Goal: Task Accomplishment & Management: Use online tool/utility

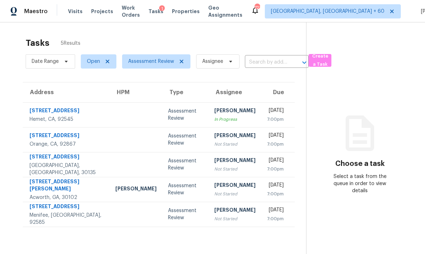
click at [115, 214] on div at bounding box center [135, 215] width 41 height 2
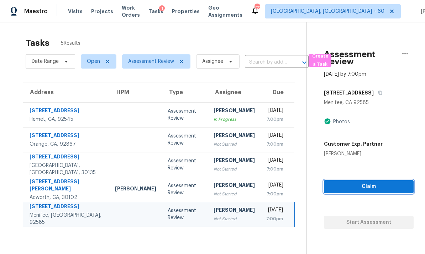
click at [349, 190] on span "Claim" at bounding box center [368, 186] width 78 height 9
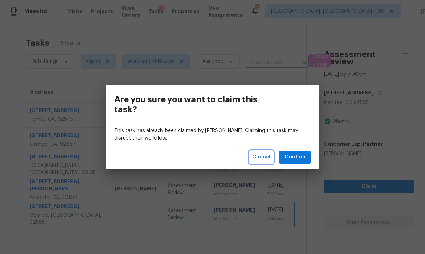
click at [257, 156] on span "Cancel" at bounding box center [261, 157] width 18 height 9
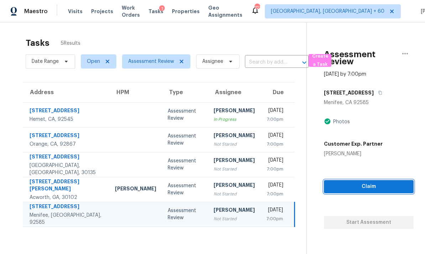
click at [365, 187] on span "Claim" at bounding box center [368, 186] width 78 height 9
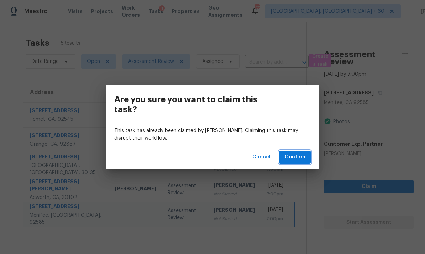
click at [297, 155] on span "Confirm" at bounding box center [294, 157] width 20 height 9
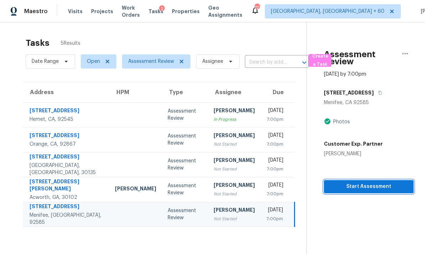
click at [365, 187] on span "Start Assessment" at bounding box center [368, 186] width 78 height 9
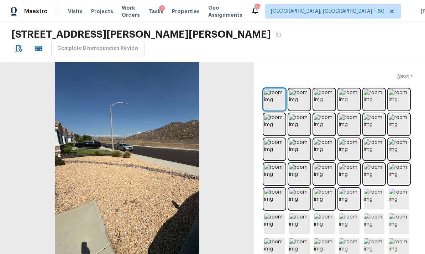
scroll to position [218, 0]
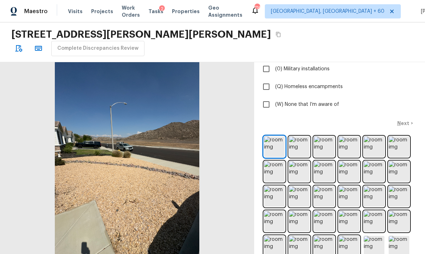
click at [300, 137] on img at bounding box center [299, 147] width 21 height 21
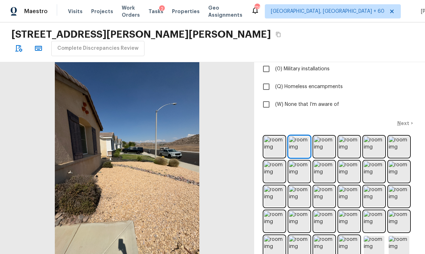
click at [325, 137] on img at bounding box center [324, 147] width 21 height 21
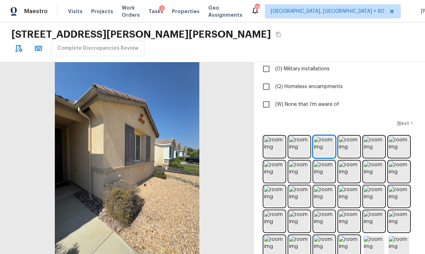
click at [351, 137] on img at bounding box center [349, 147] width 21 height 21
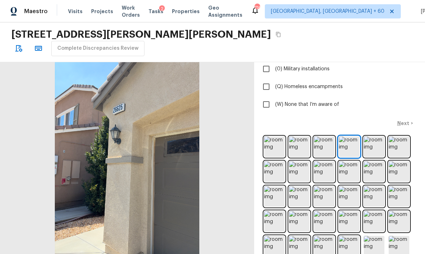
click at [372, 137] on img at bounding box center [373, 147] width 21 height 21
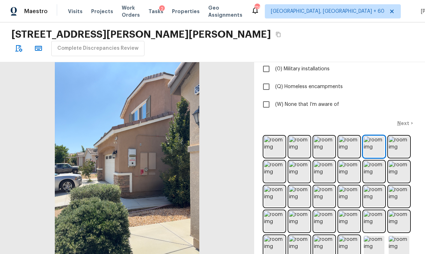
click at [401, 137] on img at bounding box center [398, 147] width 21 height 21
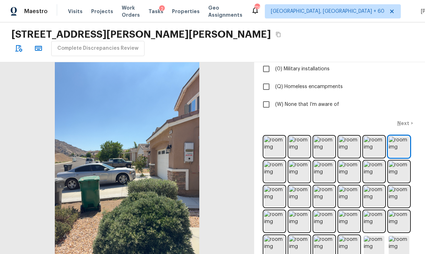
click at [276, 161] on img at bounding box center [274, 171] width 21 height 21
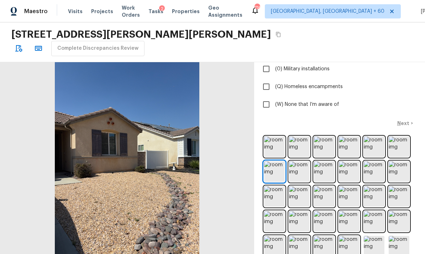
click at [300, 161] on img at bounding box center [299, 171] width 21 height 21
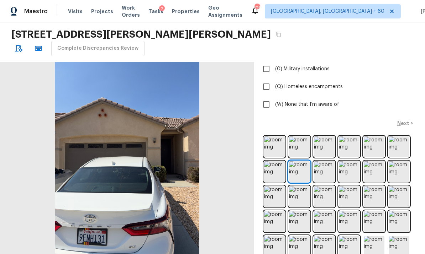
click at [326, 161] on img at bounding box center [324, 171] width 21 height 21
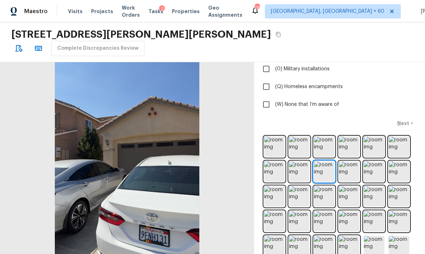
click at [350, 161] on img at bounding box center [349, 171] width 21 height 21
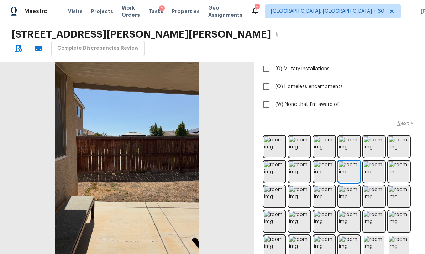
click at [373, 161] on img at bounding box center [373, 171] width 21 height 21
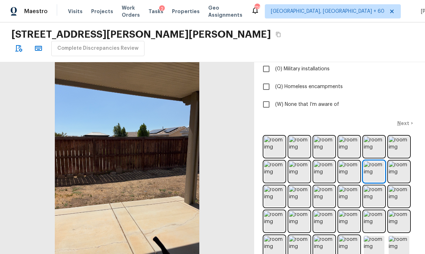
click at [400, 161] on img at bounding box center [398, 171] width 21 height 21
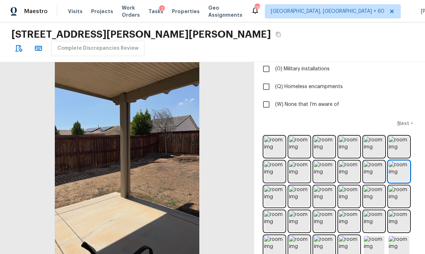
click at [276, 186] on img at bounding box center [274, 196] width 21 height 21
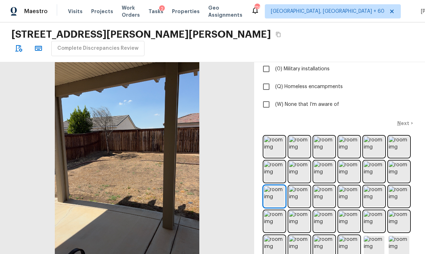
click at [300, 186] on img at bounding box center [299, 196] width 21 height 21
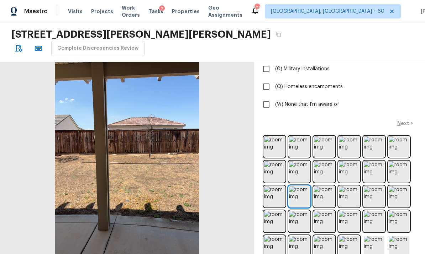
click at [328, 186] on img at bounding box center [324, 196] width 21 height 21
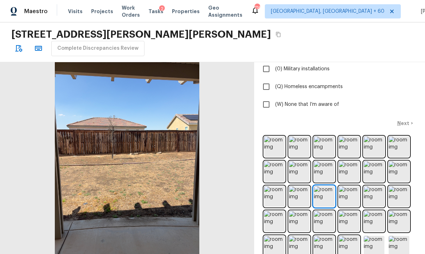
click at [350, 186] on img at bounding box center [349, 196] width 21 height 21
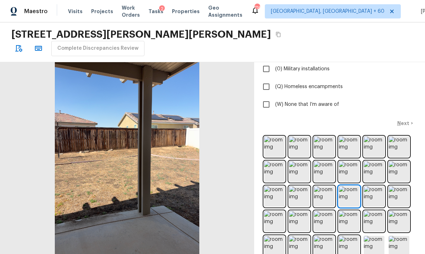
click at [373, 186] on img at bounding box center [373, 196] width 21 height 21
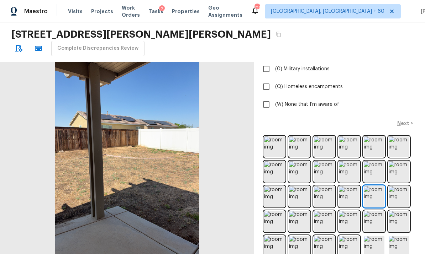
click at [400, 186] on img at bounding box center [398, 196] width 21 height 21
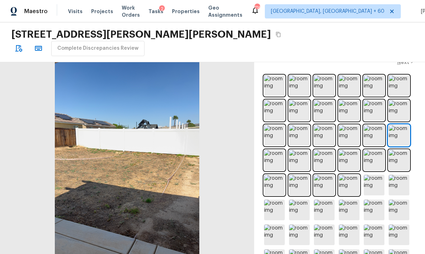
scroll to position [292, 0]
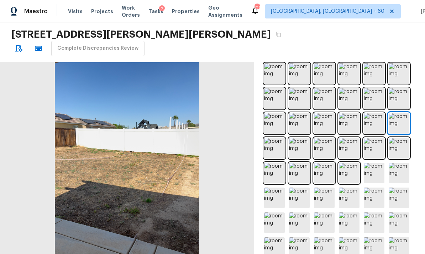
click at [272, 138] on img at bounding box center [274, 148] width 21 height 21
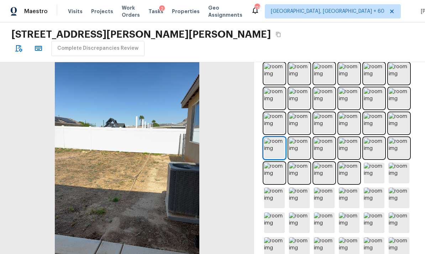
click at [297, 138] on img at bounding box center [299, 148] width 21 height 21
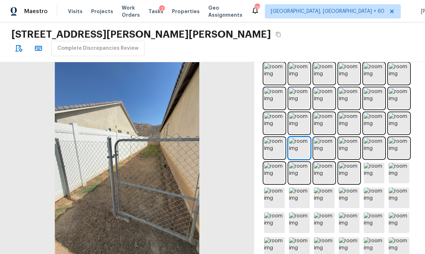
click at [323, 138] on img at bounding box center [324, 148] width 21 height 21
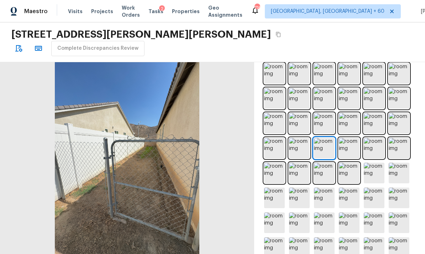
click at [349, 138] on img at bounding box center [349, 148] width 21 height 21
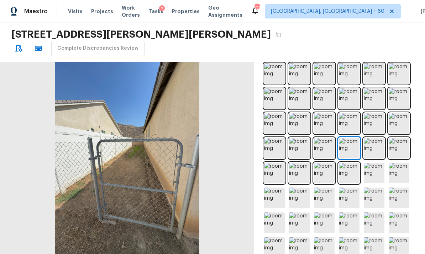
click at [377, 138] on img at bounding box center [373, 148] width 21 height 21
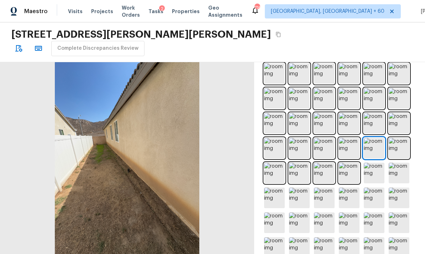
click at [405, 138] on img at bounding box center [398, 148] width 21 height 21
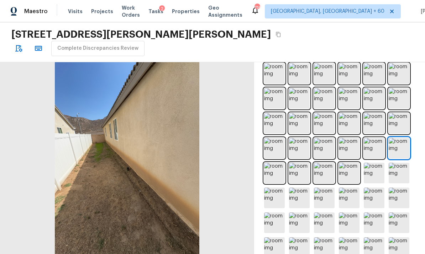
click at [273, 163] on img at bounding box center [274, 173] width 21 height 21
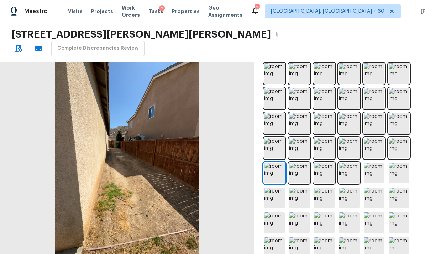
click at [303, 163] on img at bounding box center [299, 173] width 21 height 21
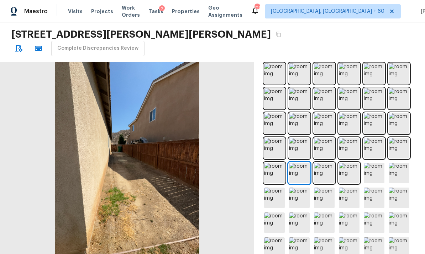
click at [300, 163] on img at bounding box center [299, 173] width 21 height 21
click at [304, 163] on img at bounding box center [299, 173] width 21 height 21
click at [303, 163] on img at bounding box center [299, 173] width 21 height 21
click at [324, 163] on img at bounding box center [324, 173] width 21 height 21
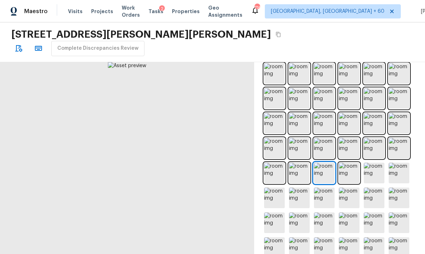
click at [355, 165] on img at bounding box center [349, 173] width 21 height 21
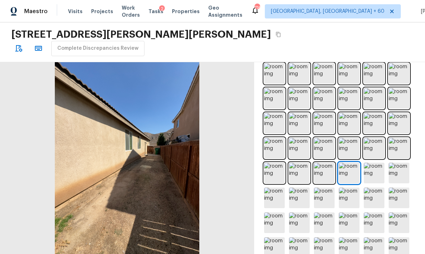
click at [376, 163] on img at bounding box center [373, 173] width 21 height 21
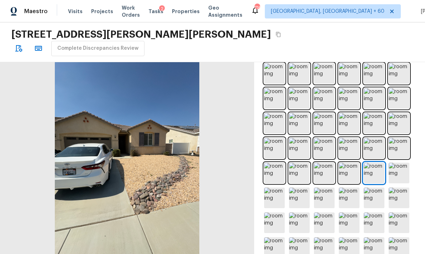
click at [398, 167] on img at bounding box center [398, 173] width 21 height 21
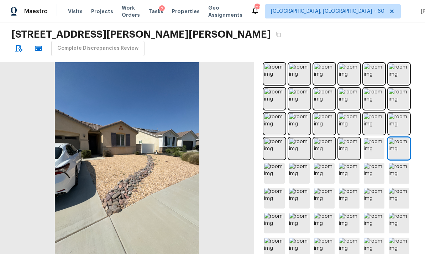
scroll to position [317, 0]
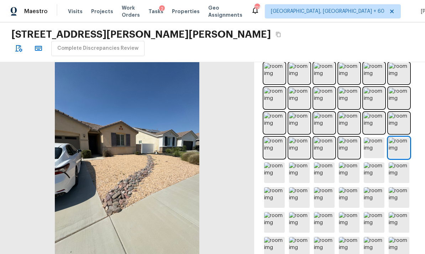
click at [268, 163] on img at bounding box center [274, 173] width 21 height 21
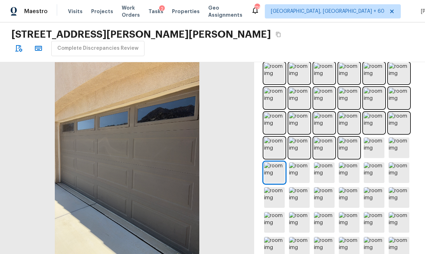
click at [300, 163] on img at bounding box center [299, 173] width 21 height 21
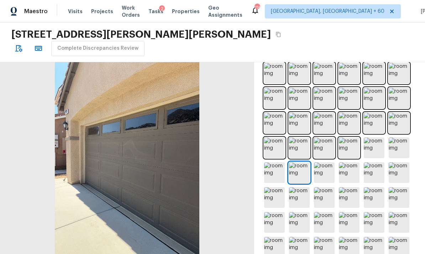
click at [321, 164] on img at bounding box center [324, 173] width 21 height 21
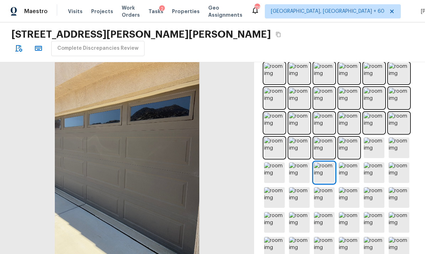
click at [349, 163] on img at bounding box center [349, 173] width 21 height 21
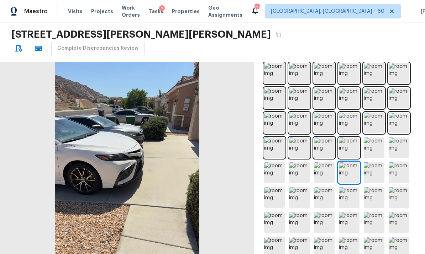
click at [377, 163] on img at bounding box center [373, 173] width 21 height 21
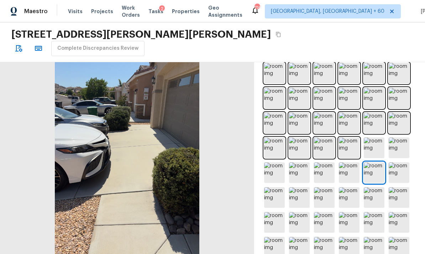
click at [403, 163] on img at bounding box center [398, 173] width 21 height 21
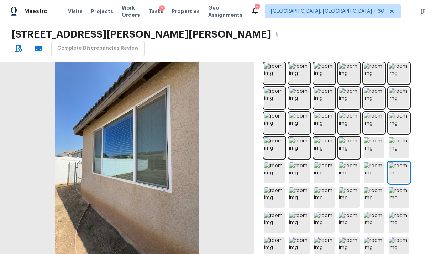
click at [281, 187] on img at bounding box center [274, 197] width 21 height 21
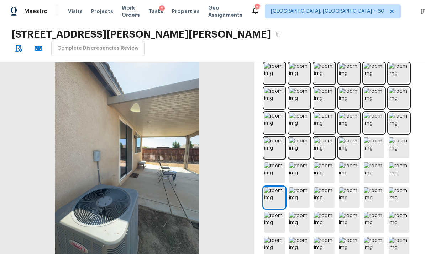
click at [303, 187] on img at bounding box center [299, 197] width 21 height 21
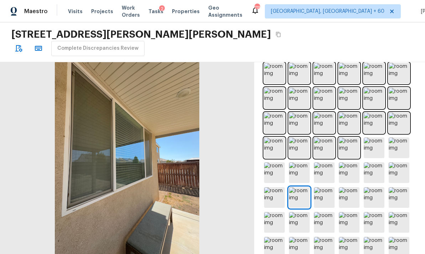
click at [324, 187] on img at bounding box center [324, 197] width 21 height 21
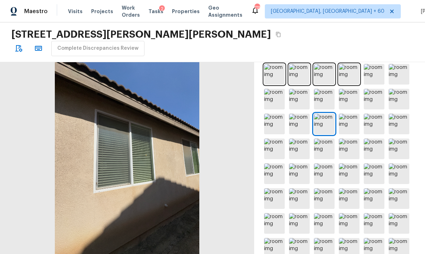
scroll to position [26, 0]
click at [329, 213] on img at bounding box center [324, 223] width 21 height 21
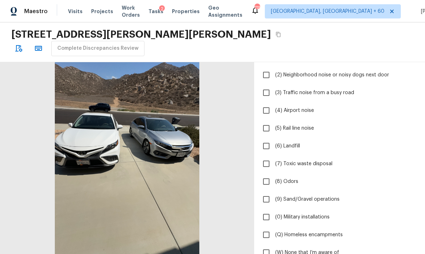
scroll to position [74, 0]
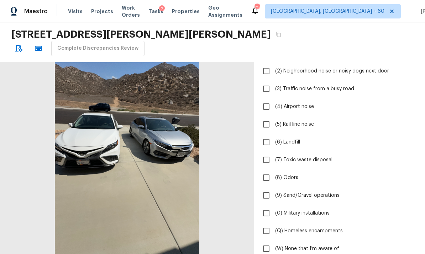
click at [263, 241] on input "(W) None that I’m aware of" at bounding box center [266, 248] width 15 height 15
checkbox input "true"
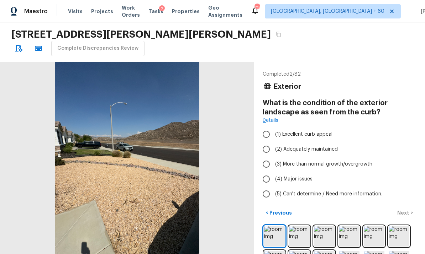
scroll to position [0, 0]
click at [271, 127] on input "(1) Excellent curb appeal" at bounding box center [266, 134] width 15 height 15
radio input "true"
click at [404, 209] on p "Next" at bounding box center [404, 212] width 14 height 7
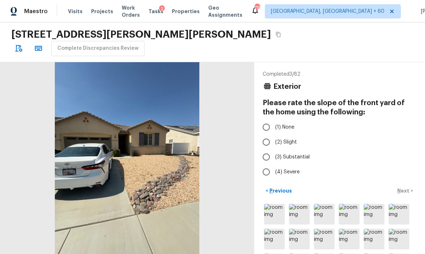
click at [267, 120] on input "(1) None" at bounding box center [266, 127] width 15 height 15
radio input "true"
click at [399, 187] on p "Next" at bounding box center [404, 190] width 14 height 7
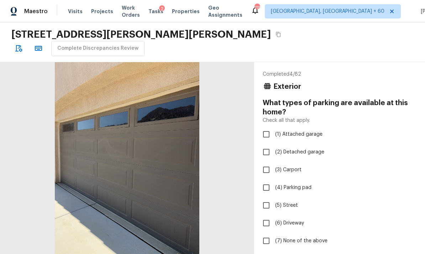
click at [270, 127] on input "(1) Attached garage" at bounding box center [266, 134] width 15 height 15
checkbox input "true"
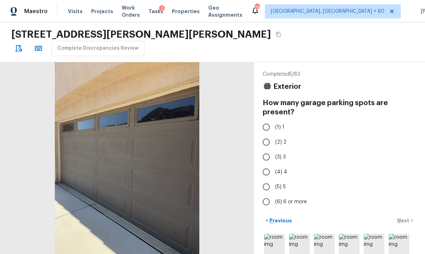
click at [265, 135] on input "(2) 2" at bounding box center [266, 142] width 15 height 15
radio input "true"
click at [406, 217] on p "Next" at bounding box center [404, 220] width 14 height 7
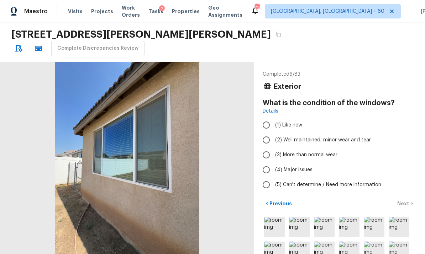
click at [267, 133] on input "(2) Well maintained, minor wear and tear" at bounding box center [266, 140] width 15 height 15
radio input "true"
click at [407, 200] on p "Next" at bounding box center [404, 203] width 14 height 7
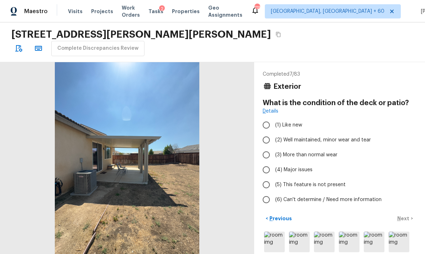
click at [208, 31] on div "[STREET_ADDRESS][PERSON_NAME][PERSON_NAME]" at bounding box center [146, 34] width 271 height 13
click at [273, 33] on button "Copy Address" at bounding box center [277, 34] width 9 height 9
click at [275, 33] on icon "Copy Address" at bounding box center [278, 35] width 6 height 6
click at [266, 133] on input "(2) Well maintained, minor wear and tear" at bounding box center [266, 140] width 15 height 15
radio input "true"
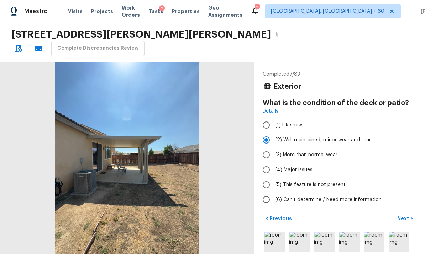
click at [407, 198] on div "Completed 7 / 83 Exterior What is the condition of the deck or patio? Details (…" at bounding box center [339, 158] width 171 height 192
click at [403, 215] on p "Next" at bounding box center [404, 218] width 14 height 7
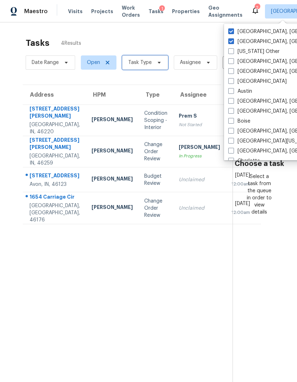
click at [143, 66] on span "Task Type" at bounding box center [139, 62] width 23 height 7
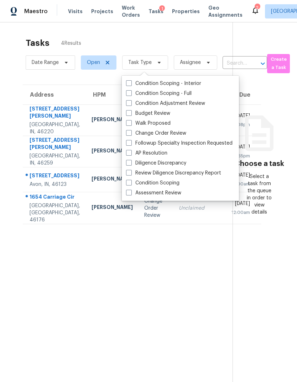
click at [130, 200] on div "Condition Scoping - Interior Condition Scoping - Full Condition Adjustment Revi…" at bounding box center [180, 138] width 117 height 125
click at [271, 303] on section "Choose a task Select a task from the queue in order to view details" at bounding box center [258, 213] width 53 height 382
